Goal: Check status

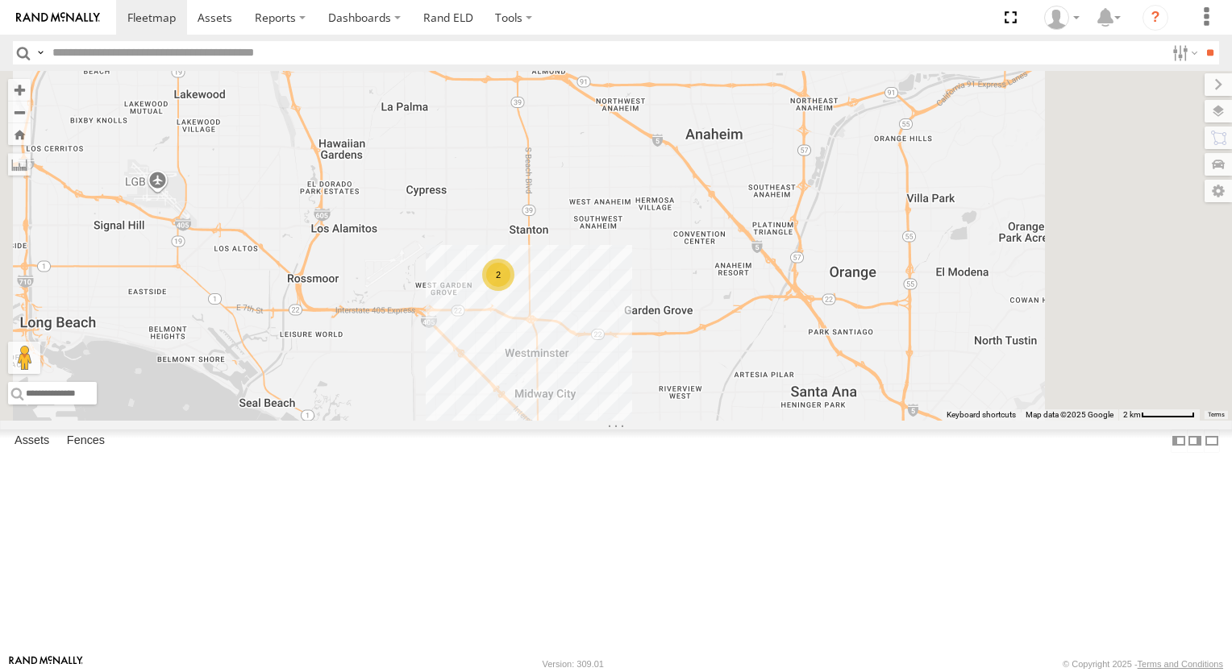
click at [514, 291] on div "2" at bounding box center [498, 275] width 32 height 32
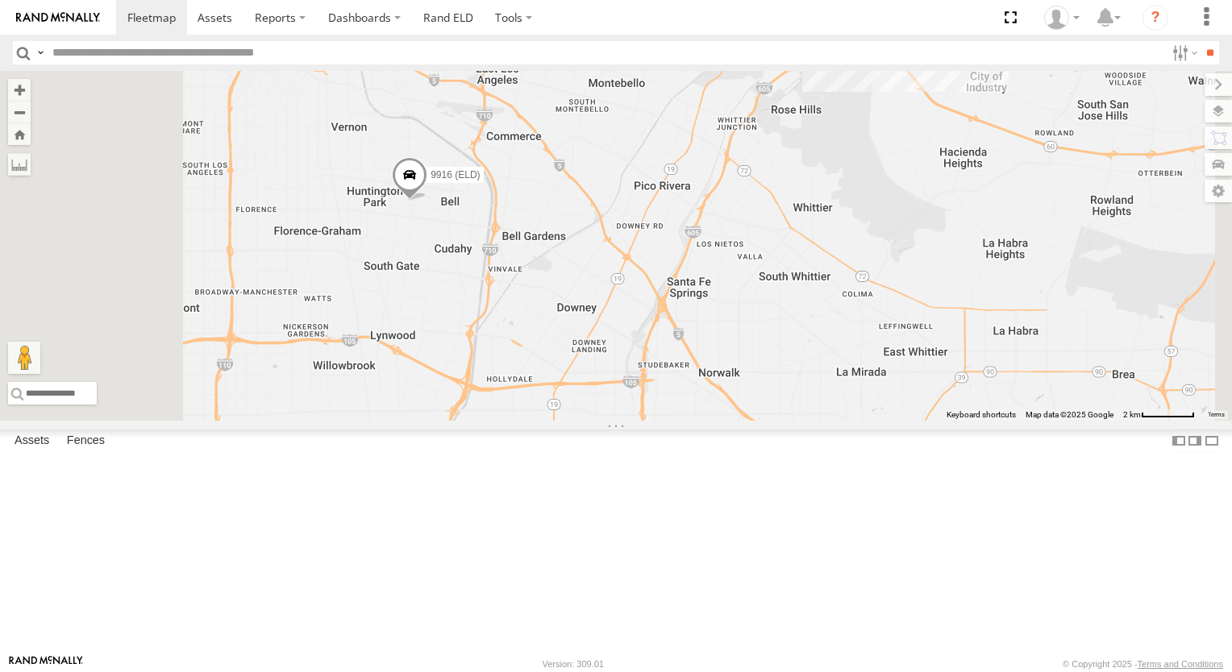
drag, startPoint x: 578, startPoint y: 401, endPoint x: 593, endPoint y: 337, distance: 66.3
click at [593, 337] on div "3C8427104DF8 TL602 TL027 9916 (ELD) 4" at bounding box center [616, 246] width 1232 height 350
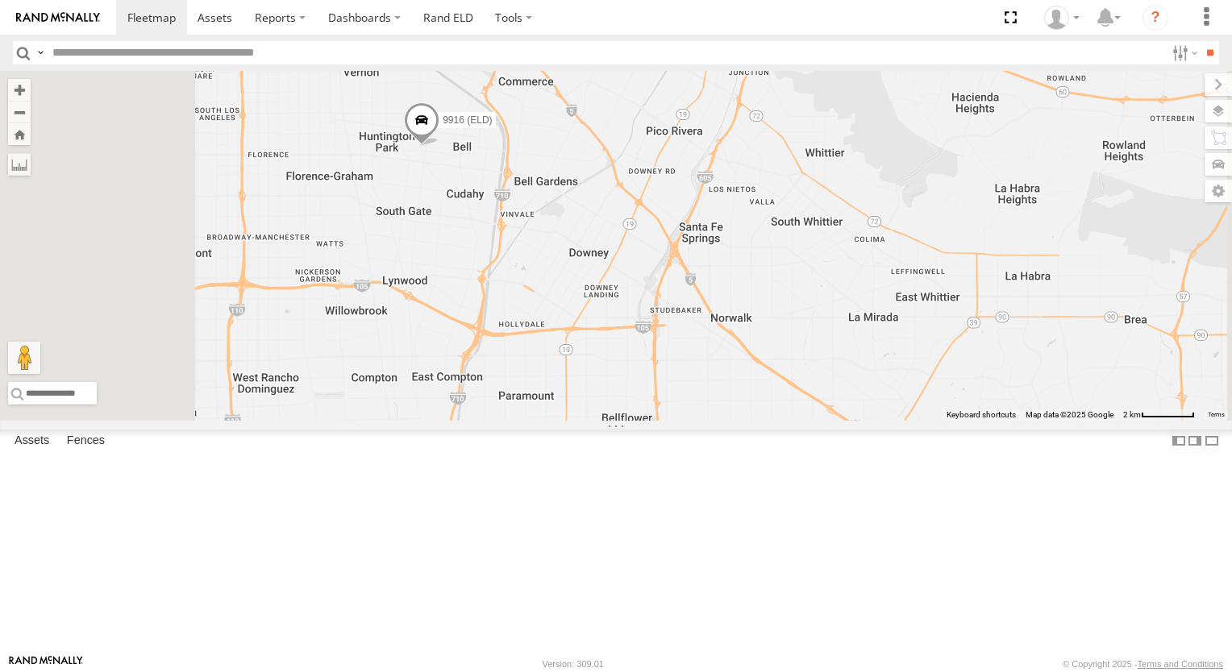
click at [593, 337] on div "3C8427104DF8 TL602 TL027 9916 (ELD) 4" at bounding box center [616, 246] width 1232 height 350
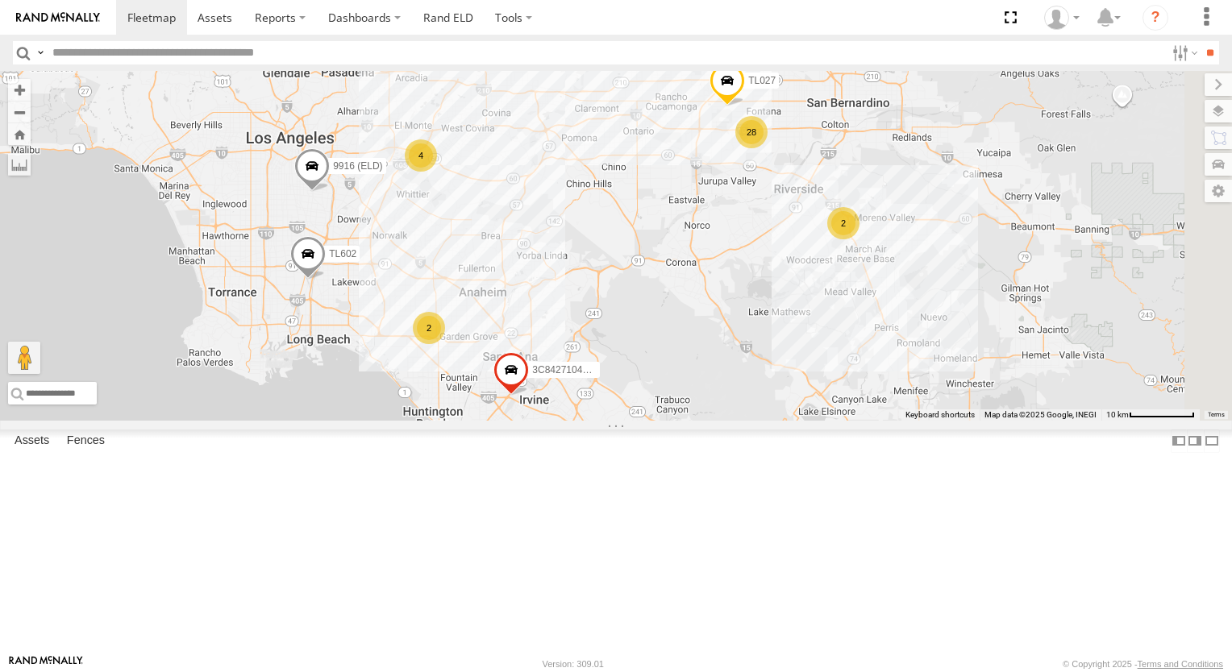
drag, startPoint x: 832, startPoint y: 134, endPoint x: 756, endPoint y: 243, distance: 132.6
click at [757, 242] on div "TL602 9916 (ELD) 28 4 3C8427104DF8 2 2 TL027" at bounding box center [616, 246] width 1232 height 350
click at [756, 243] on div "TL602 9916 (ELD) 28 4 3C8427104DF8 2 2 TL027" at bounding box center [616, 246] width 1232 height 350
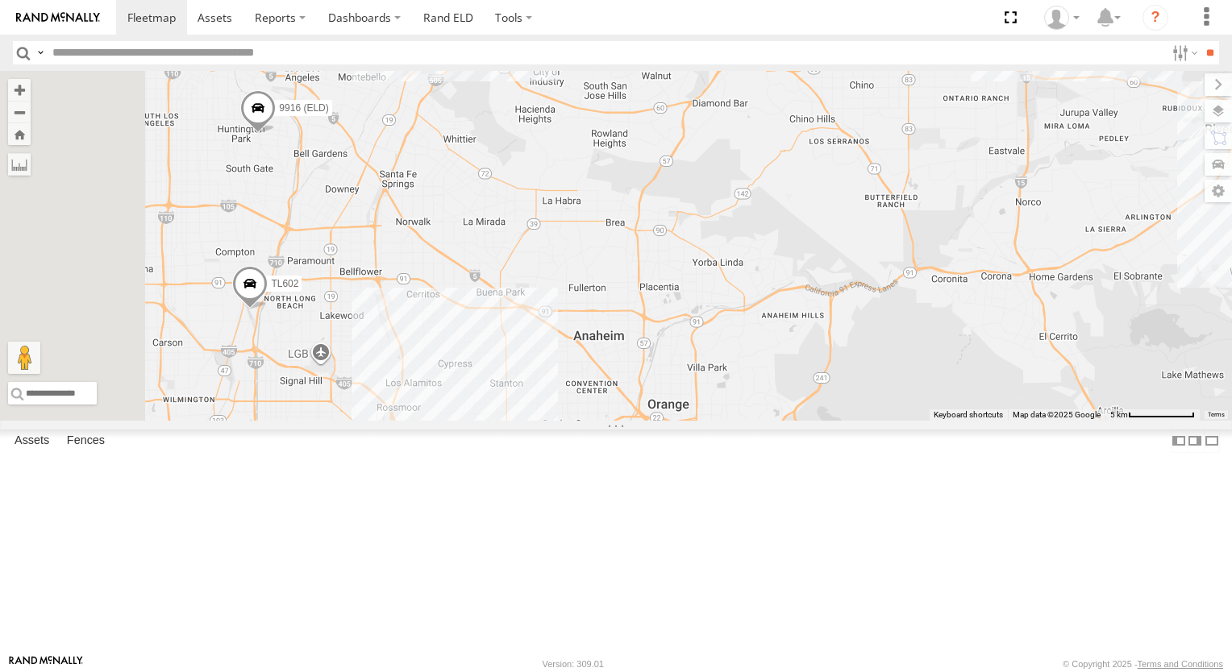
drag, startPoint x: 770, startPoint y: 414, endPoint x: 1093, endPoint y: 472, distance: 328.6
click at [1093, 421] on div "TL602 9916 (ELD) 3C8427104DF8 TL027 28 2" at bounding box center [616, 246] width 1232 height 350
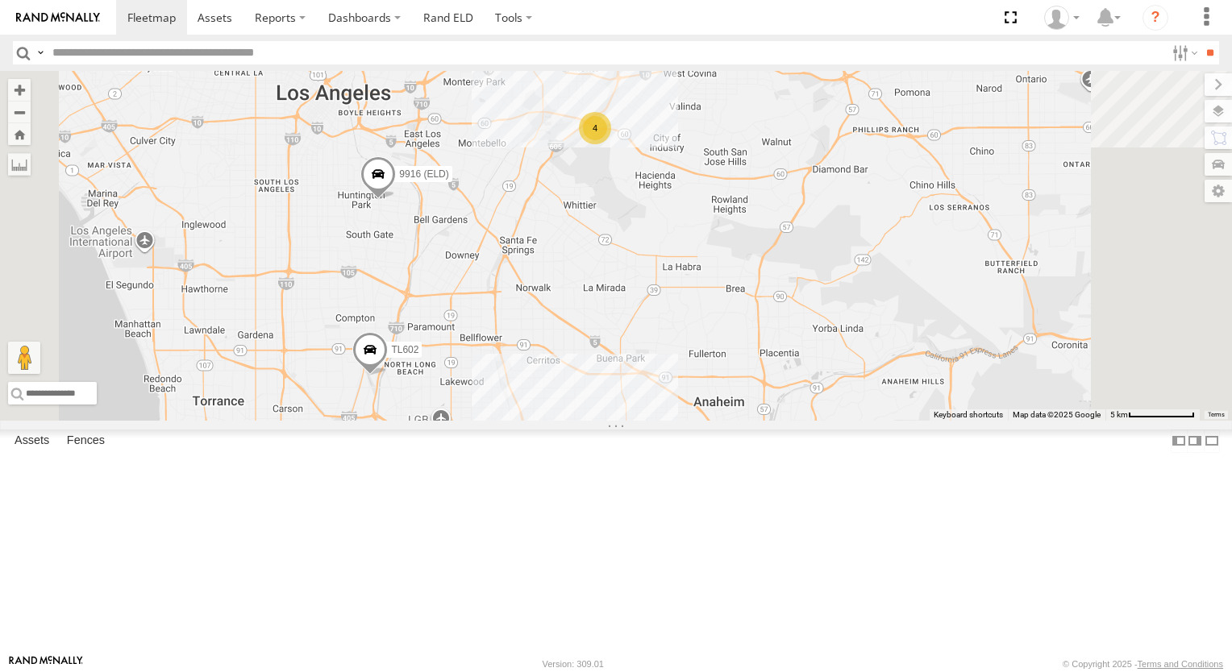
drag, startPoint x: 1007, startPoint y: 371, endPoint x: 1004, endPoint y: 382, distance: 11.7
click at [1005, 379] on div "TL602 9916 (ELD) 3C8427104DF8 TL027 4 2" at bounding box center [616, 246] width 1232 height 350
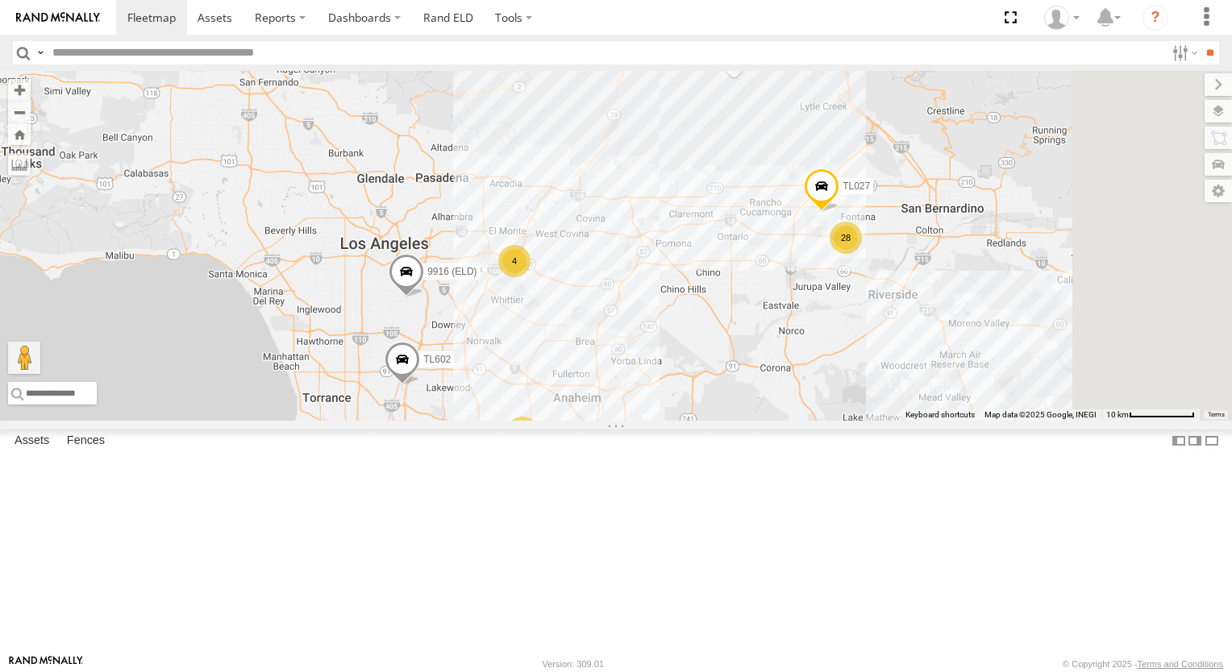
drag, startPoint x: 1062, startPoint y: 351, endPoint x: 871, endPoint y: 421, distance: 204.3
click at [871, 421] on div "TL602 9916 (ELD) 3C8427104DF8 TL027 28 4 2" at bounding box center [616, 246] width 1232 height 350
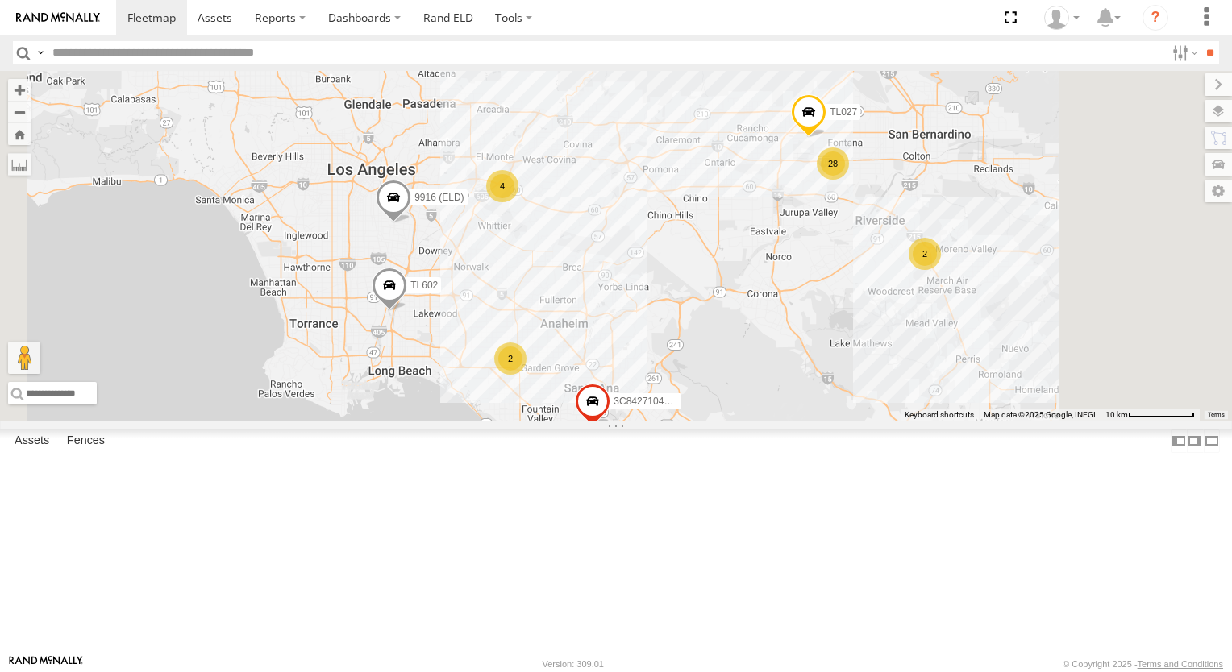
drag, startPoint x: 856, startPoint y: 364, endPoint x: 858, endPoint y: 272, distance: 91.9
click at [858, 272] on div "3C8427104DF8 TL602 9916 (ELD) 28 4 2 2 TL027" at bounding box center [616, 246] width 1232 height 350
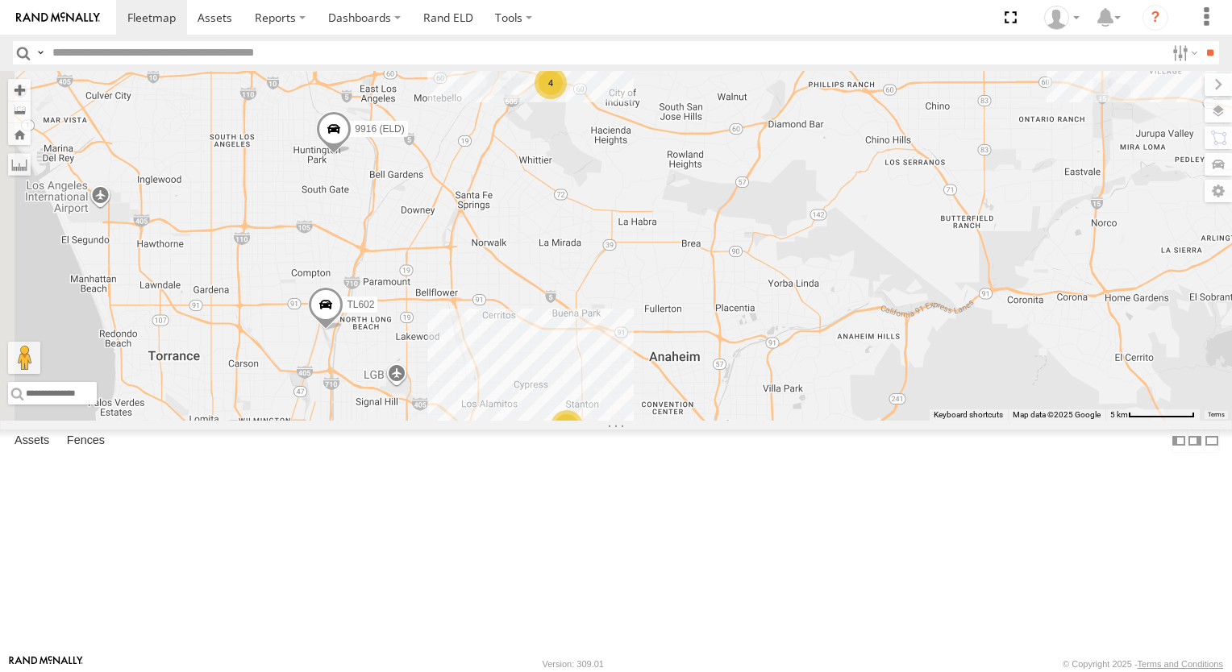
drag, startPoint x: 784, startPoint y: 363, endPoint x: 967, endPoint y: 314, distance: 190.0
click at [967, 314] on div "3C8427104DF8 TL602 TL027 9916 (ELD) 28 4 2" at bounding box center [616, 246] width 1232 height 350
